Goal: Task Accomplishment & Management: Complete application form

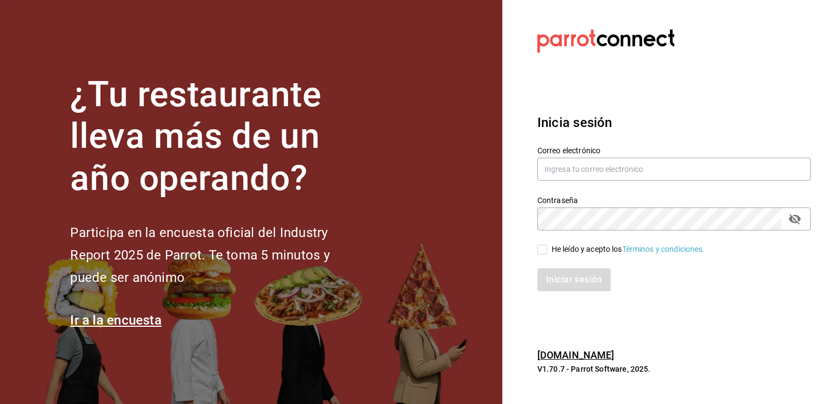
click at [550, 156] on div "Correo electrónico" at bounding box center [673, 164] width 273 height 37
click at [602, 163] on input "text" at bounding box center [673, 169] width 273 height 23
type input "[EMAIL_ADDRESS][DOMAIN_NAME]"
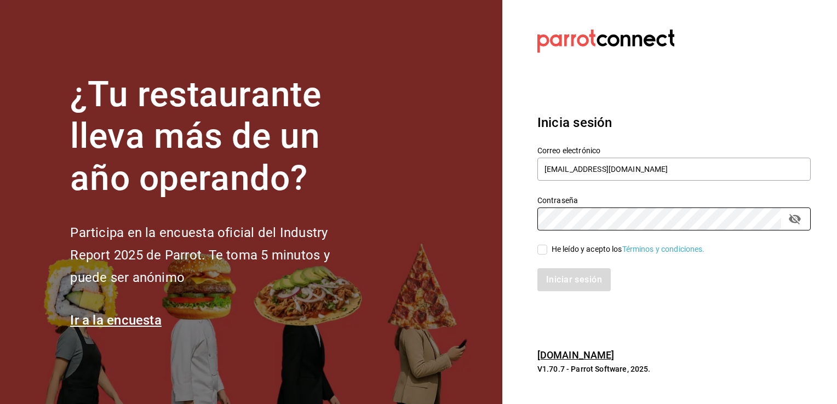
click at [540, 247] on input "He leído y acepto los Términos y condiciones." at bounding box center [542, 250] width 10 height 10
checkbox input "true"
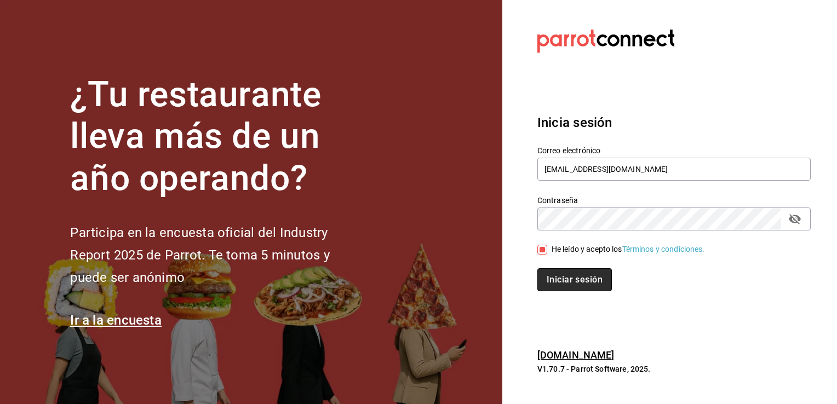
click at [558, 269] on button "Iniciar sesión" at bounding box center [574, 279] width 74 height 23
